Goal: Task Accomplishment & Management: Manage account settings

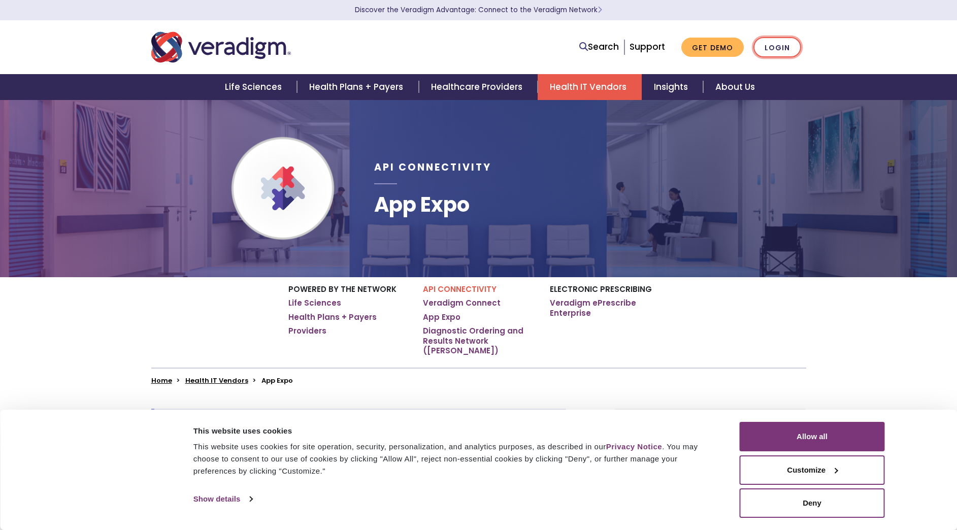
click at [779, 50] on link "Login" at bounding box center [777, 47] width 48 height 21
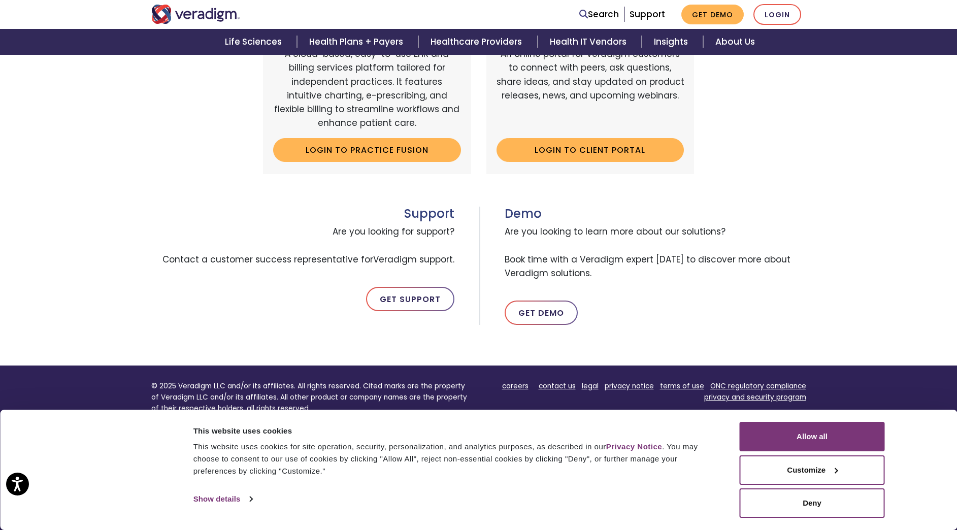
scroll to position [455, 0]
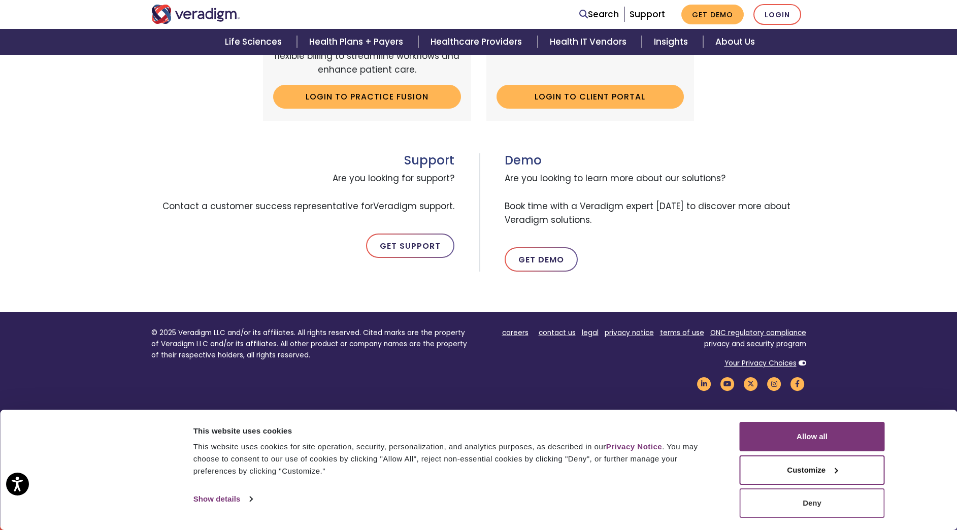
click at [798, 501] on button "Deny" at bounding box center [811, 502] width 145 height 29
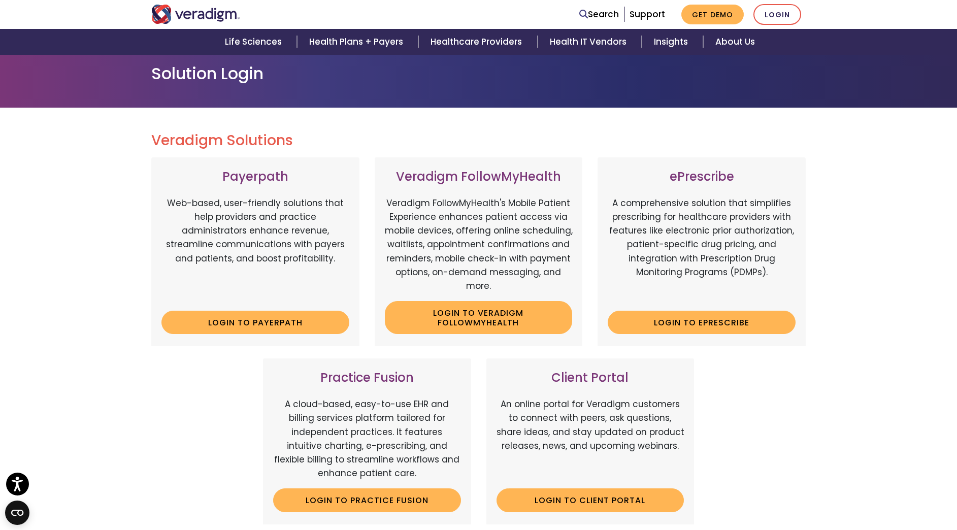
scroll to position [0, 0]
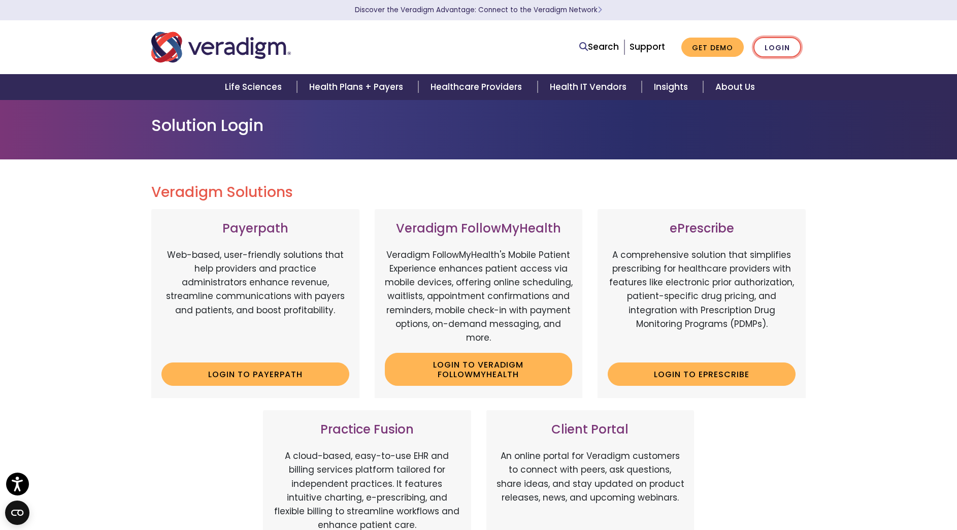
click at [777, 47] on link "Login" at bounding box center [777, 47] width 48 height 21
